Goal: Task Accomplishment & Management: Use online tool/utility

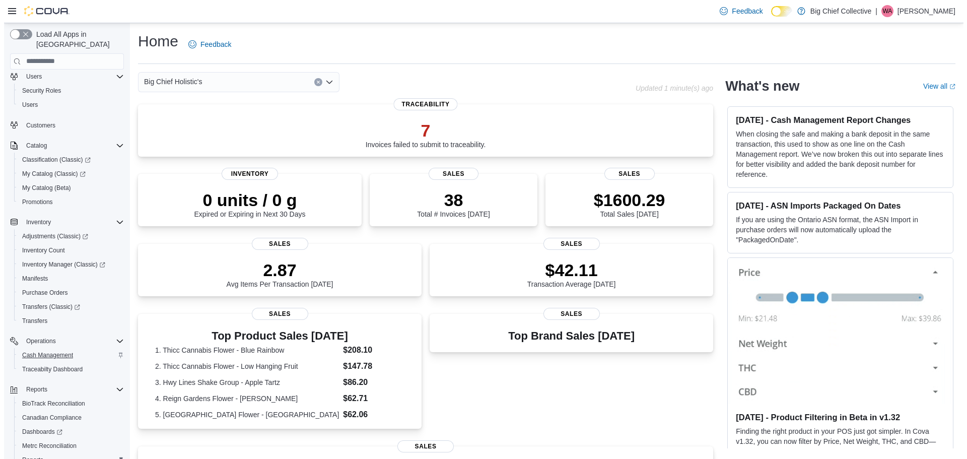
scroll to position [89, 0]
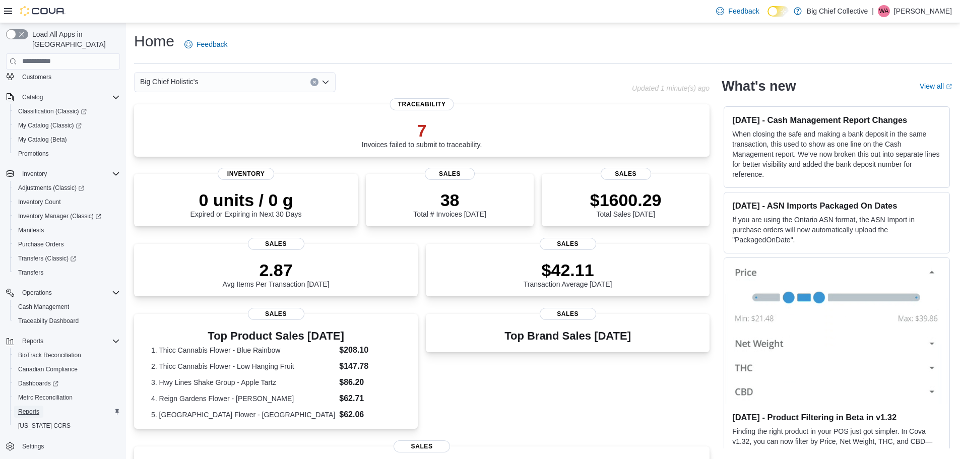
click at [30, 408] on span "Reports" at bounding box center [28, 412] width 21 height 8
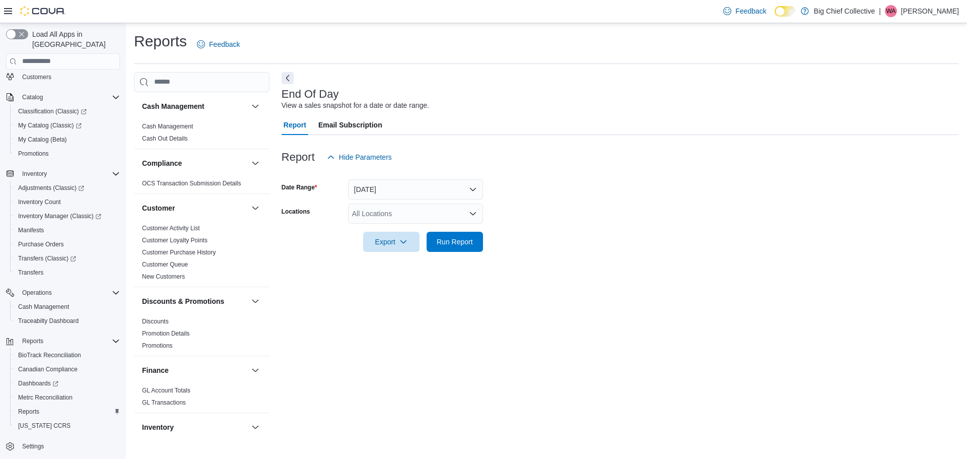
click at [455, 218] on div "All Locations" at bounding box center [415, 213] width 135 height 20
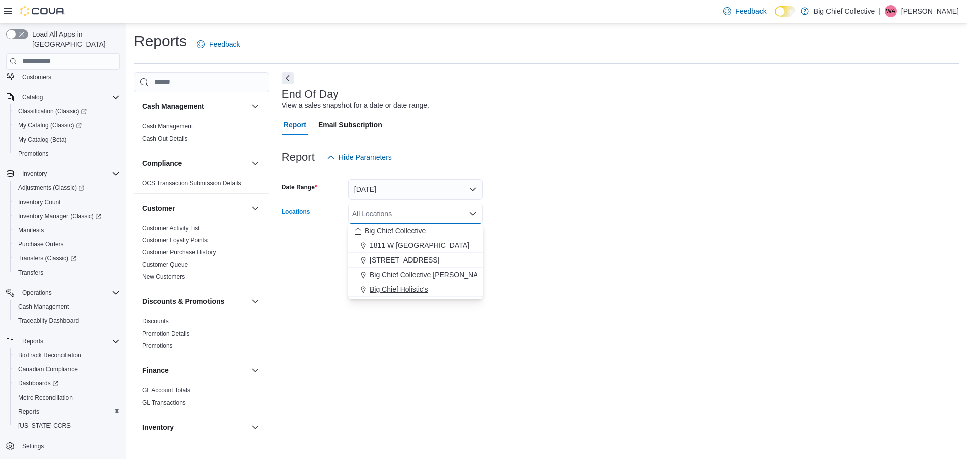
click at [384, 291] on span "Big Chief Holistic's" at bounding box center [399, 289] width 58 height 10
click at [657, 264] on div "End Of Day View a sales snapshot for a date or date range. Report Email Subscri…" at bounding box center [620, 254] width 677 height 364
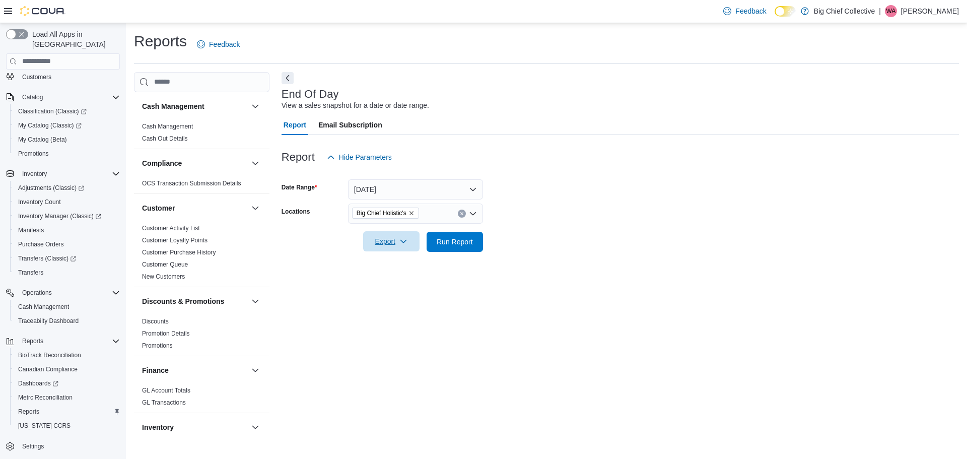
click at [402, 246] on span "Export" at bounding box center [391, 241] width 44 height 20
click at [401, 277] on button "Export to Pdf" at bounding box center [392, 282] width 57 height 20
